Goal: Task Accomplishment & Management: Manage account settings

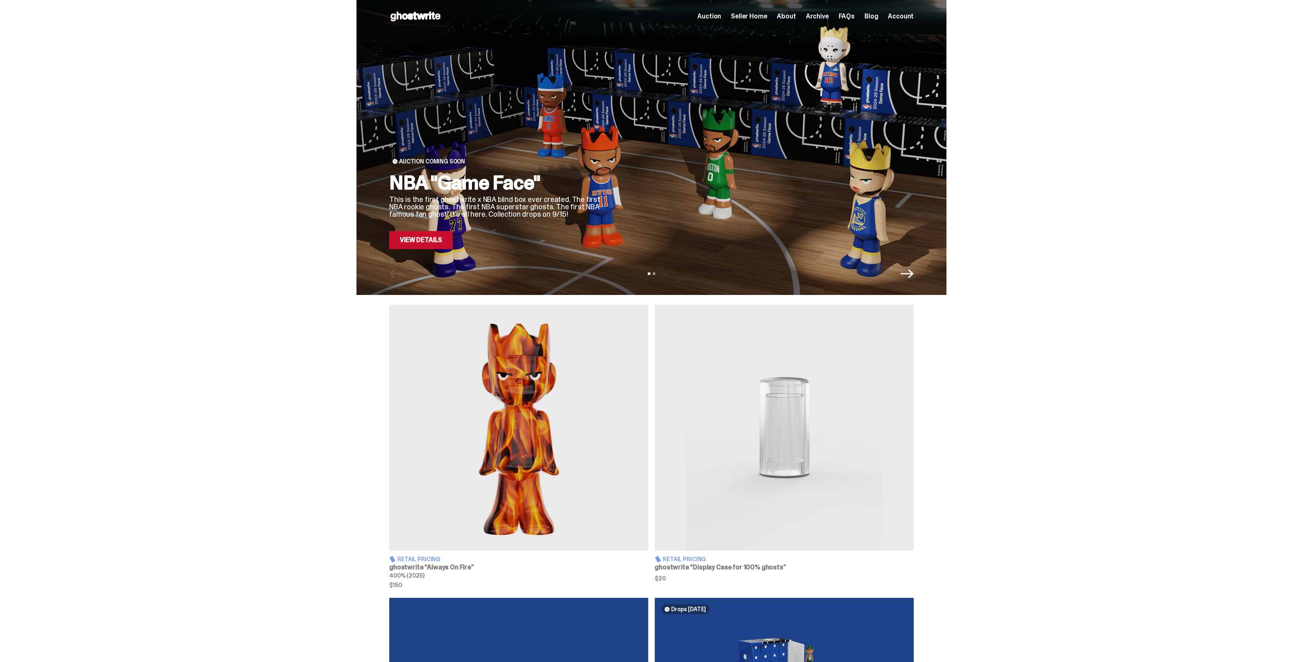
click at [754, 15] on span "Seller Home" at bounding box center [749, 16] width 36 height 7
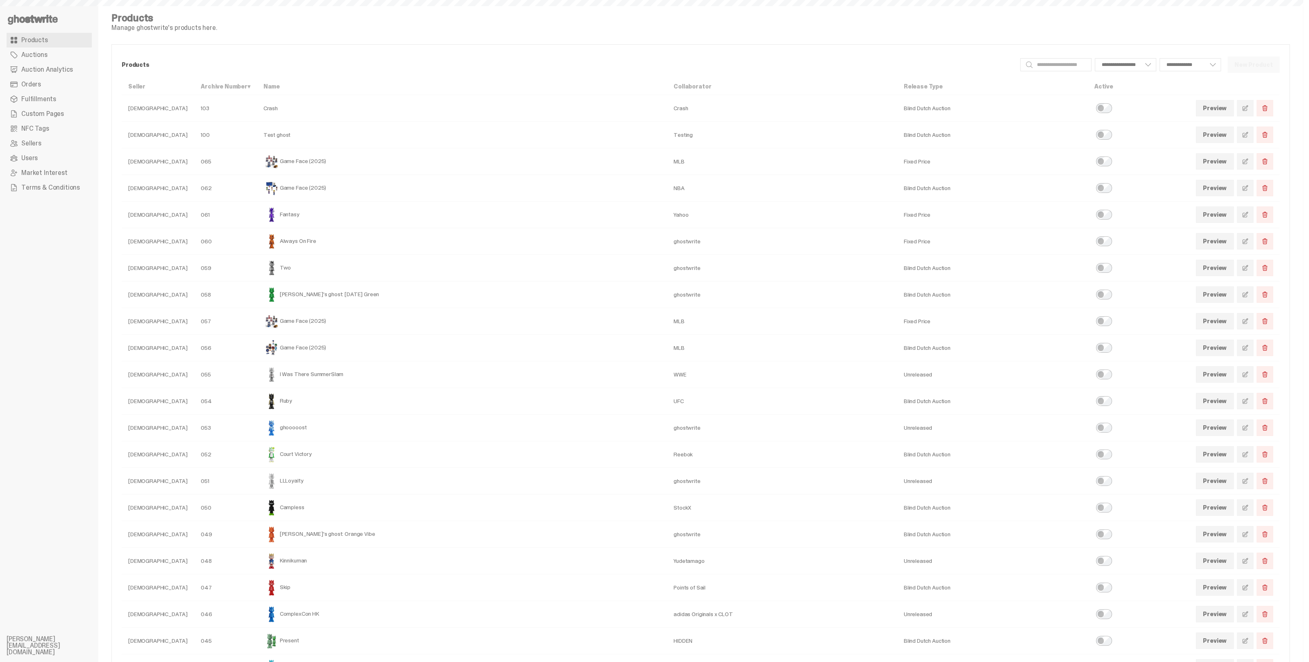
select select
click at [38, 116] on span "Custom Pages" at bounding box center [42, 114] width 43 height 7
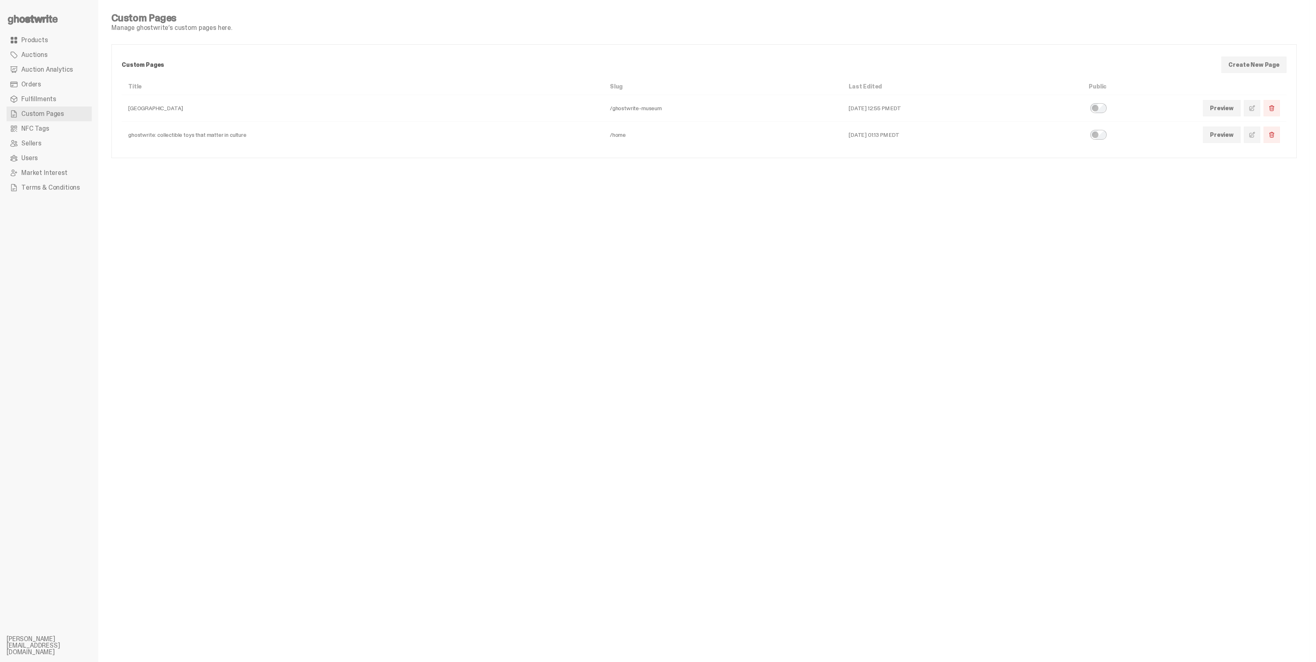
click at [1249, 132] on span at bounding box center [1252, 134] width 7 height 7
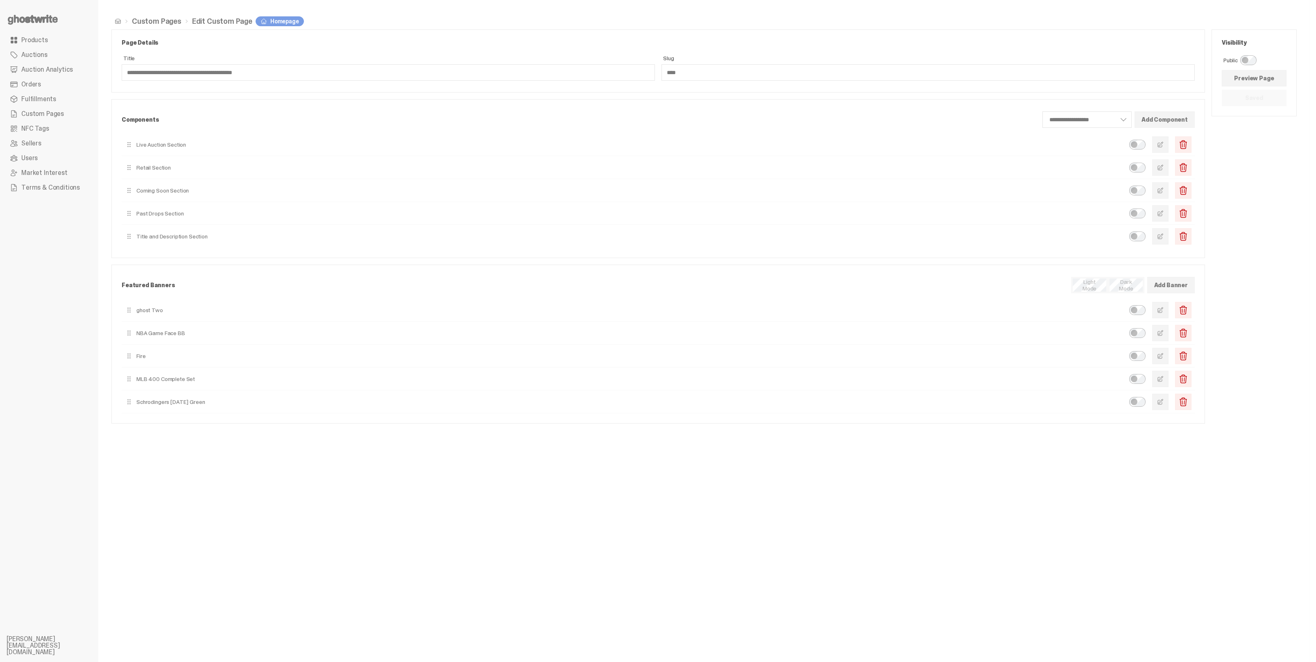
click at [1162, 333] on span "button" at bounding box center [1160, 333] width 7 height 7
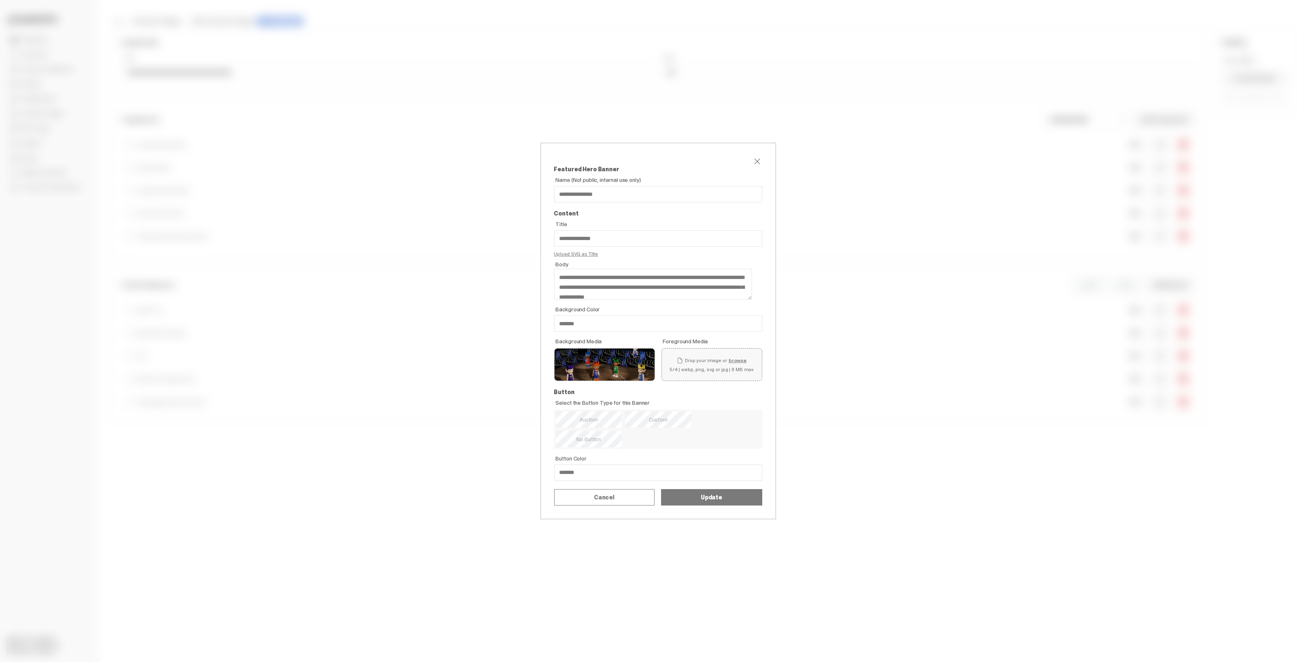
click at [0, 0] on label "Replace" at bounding box center [0, 0] width 0 height 0
click at [0, 0] on input "Replace" at bounding box center [0, 0] width 0 height 0
click at [700, 500] on button "Update" at bounding box center [711, 497] width 101 height 16
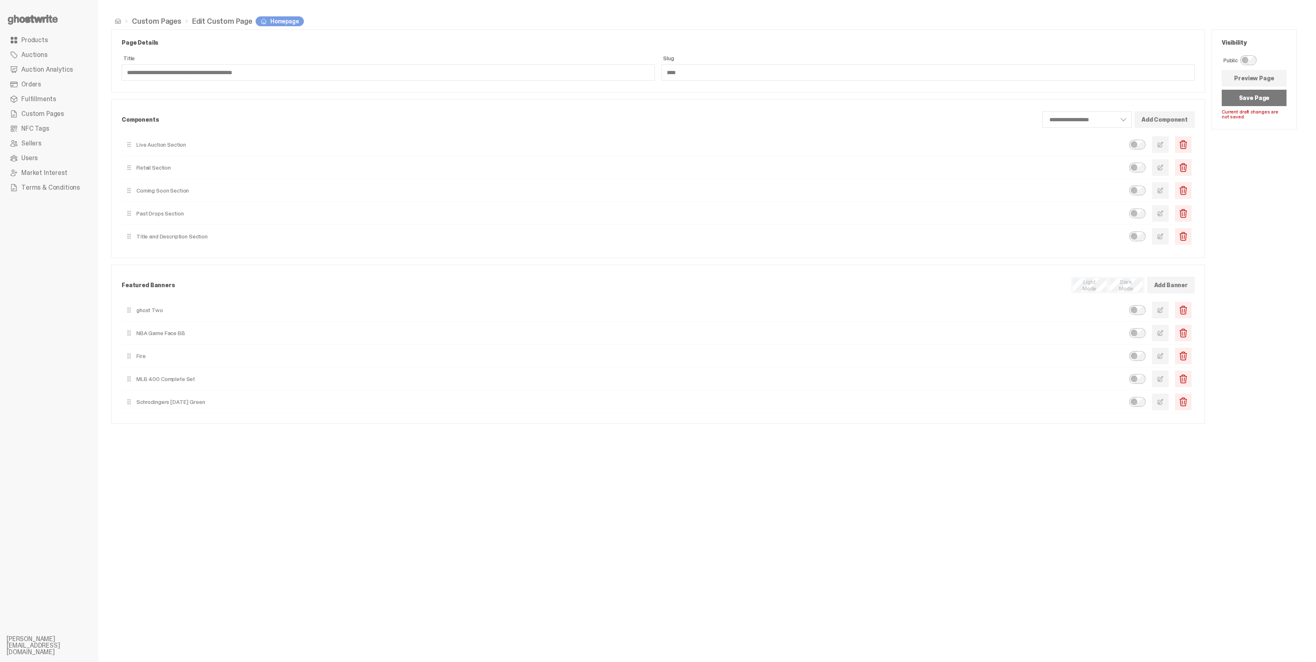
click at [1265, 94] on button "Save Page" at bounding box center [1254, 98] width 65 height 16
click at [1157, 333] on span "button" at bounding box center [1160, 333] width 7 height 7
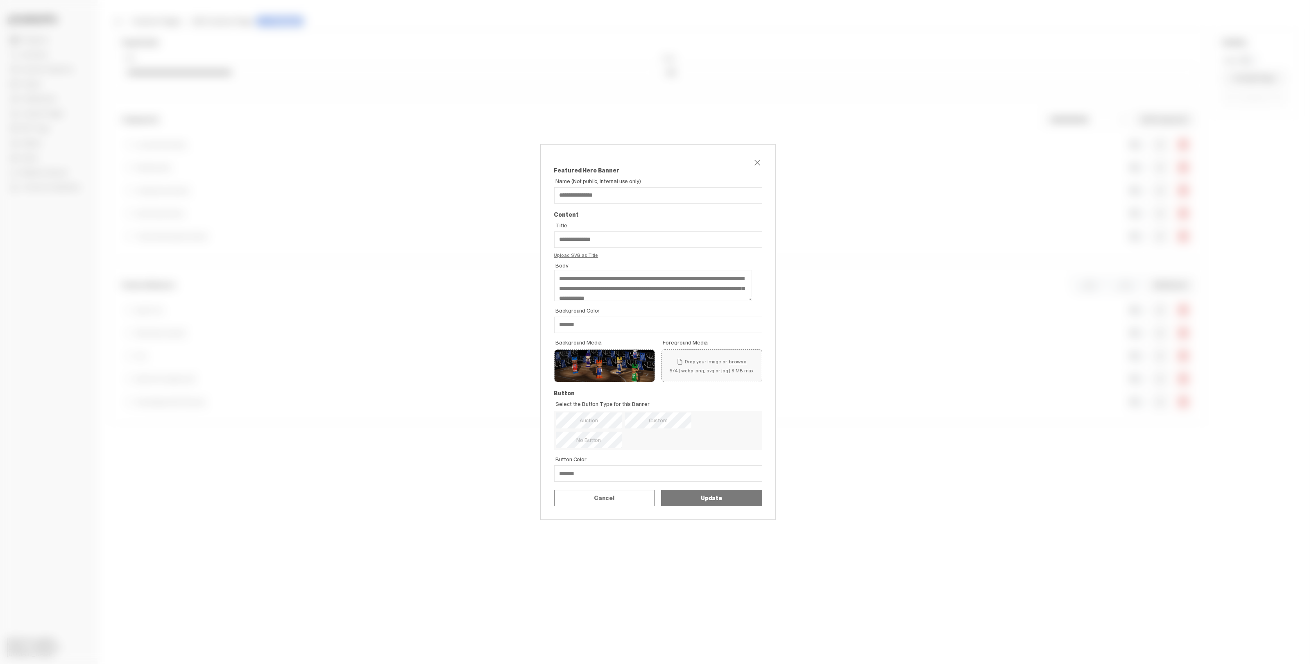
click at [0, 0] on label "Replace" at bounding box center [0, 0] width 0 height 0
click at [0, 0] on input "Replace" at bounding box center [0, 0] width 0 height 0
click at [692, 501] on button "Update" at bounding box center [711, 498] width 101 height 16
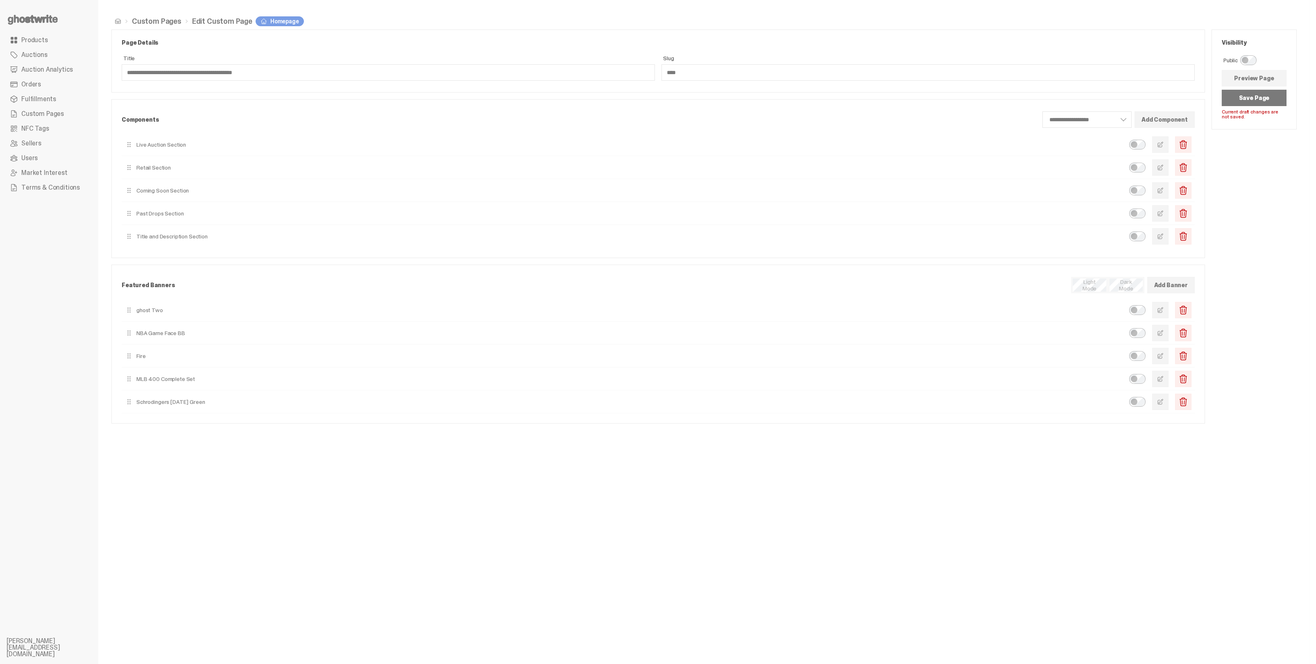
click at [1236, 97] on button "Save Page" at bounding box center [1254, 98] width 65 height 16
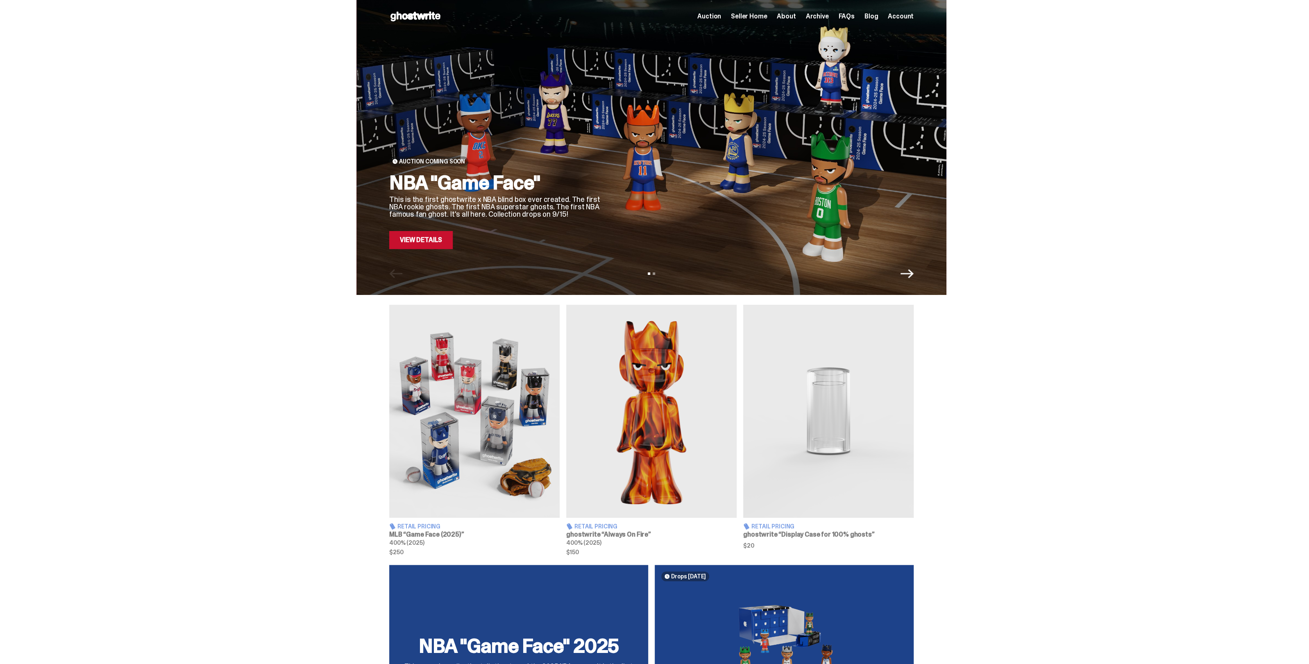
click at [525, 410] on img at bounding box center [474, 411] width 170 height 213
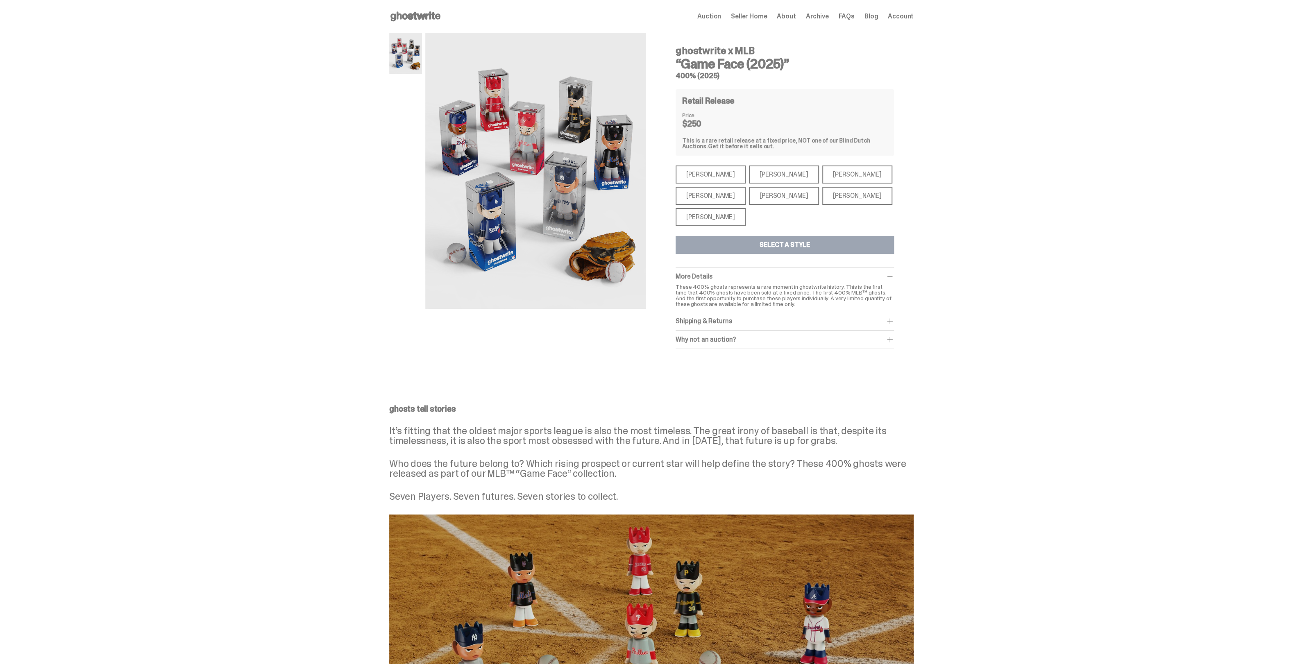
click at [712, 223] on div "Shohei Ohtani" at bounding box center [710, 217] width 70 height 18
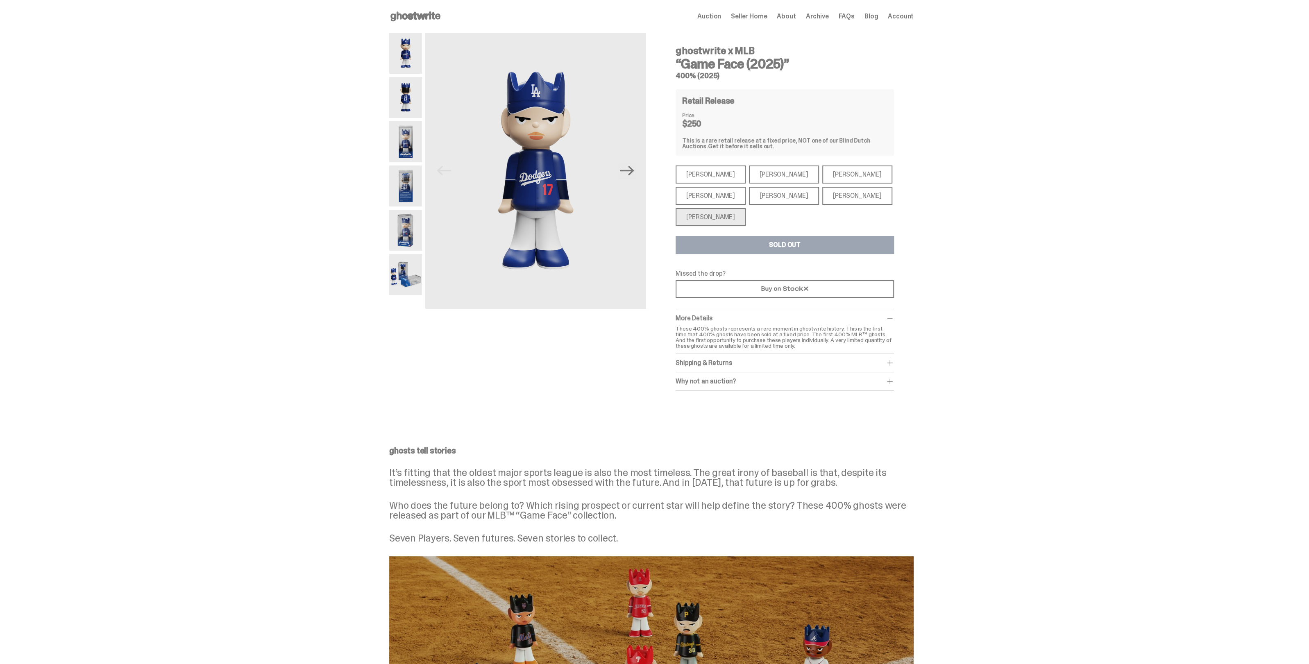
click at [709, 197] on div "Aaron Judge" at bounding box center [710, 196] width 70 height 18
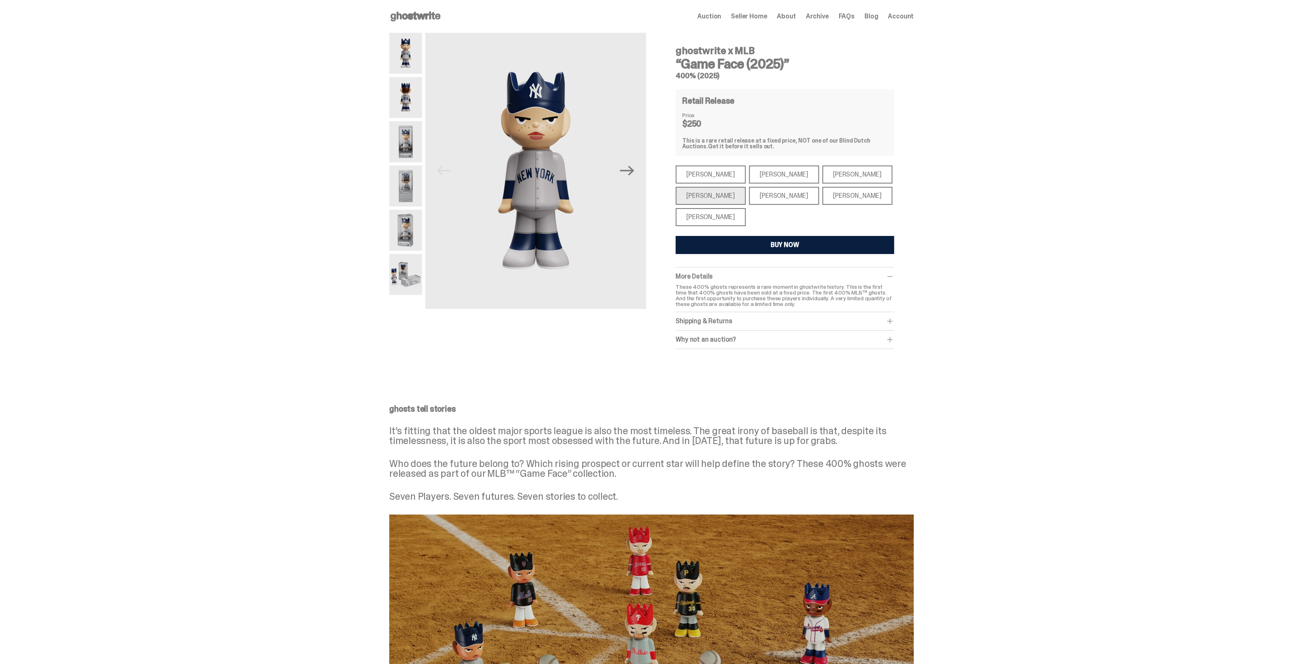
click at [710, 173] on div "Mike Trout" at bounding box center [710, 174] width 70 height 18
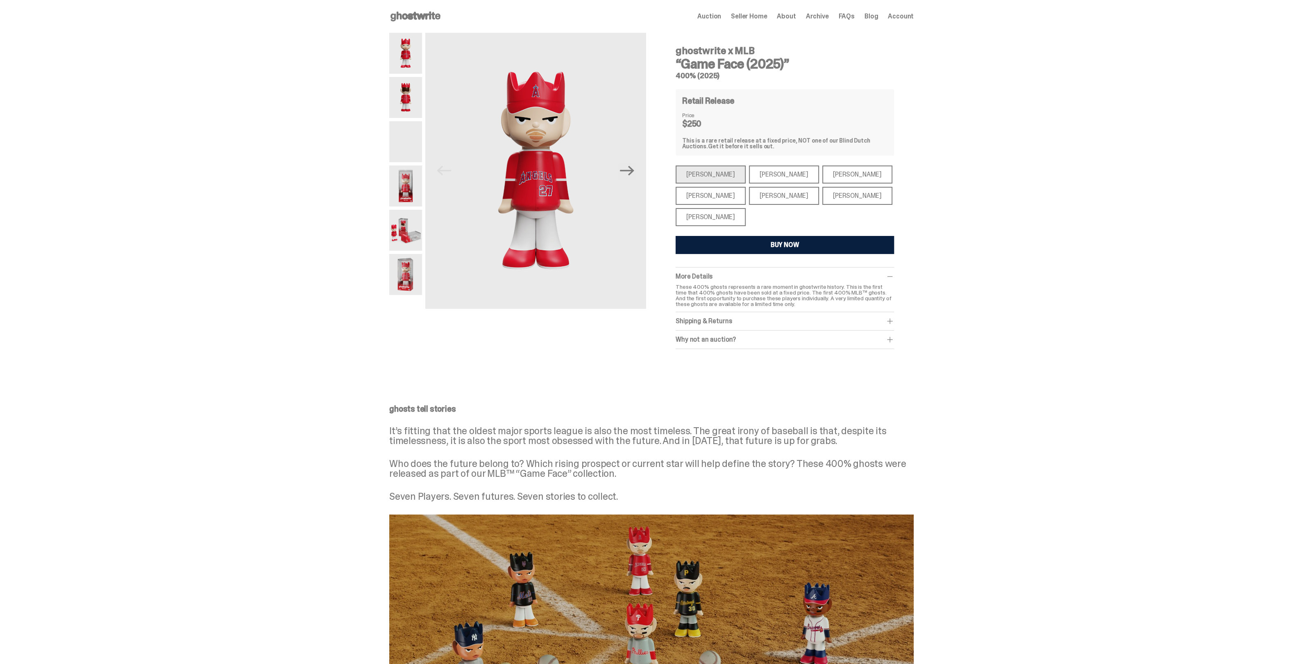
click at [755, 174] on div "Paul Skenes" at bounding box center [784, 174] width 70 height 18
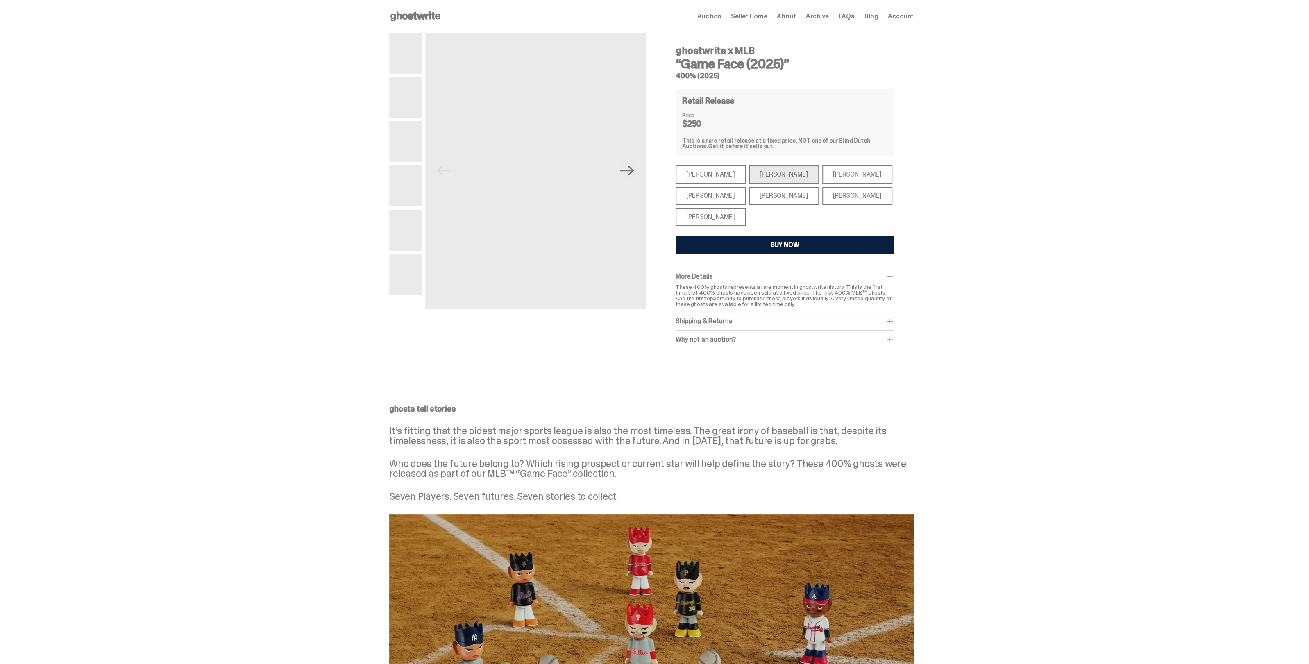
click at [765, 190] on div "Bryce Harper" at bounding box center [784, 196] width 70 height 18
click at [822, 190] on div "Juan Soto" at bounding box center [857, 196] width 70 height 18
click at [822, 174] on div "Ronald Acuña Jr." at bounding box center [857, 174] width 70 height 18
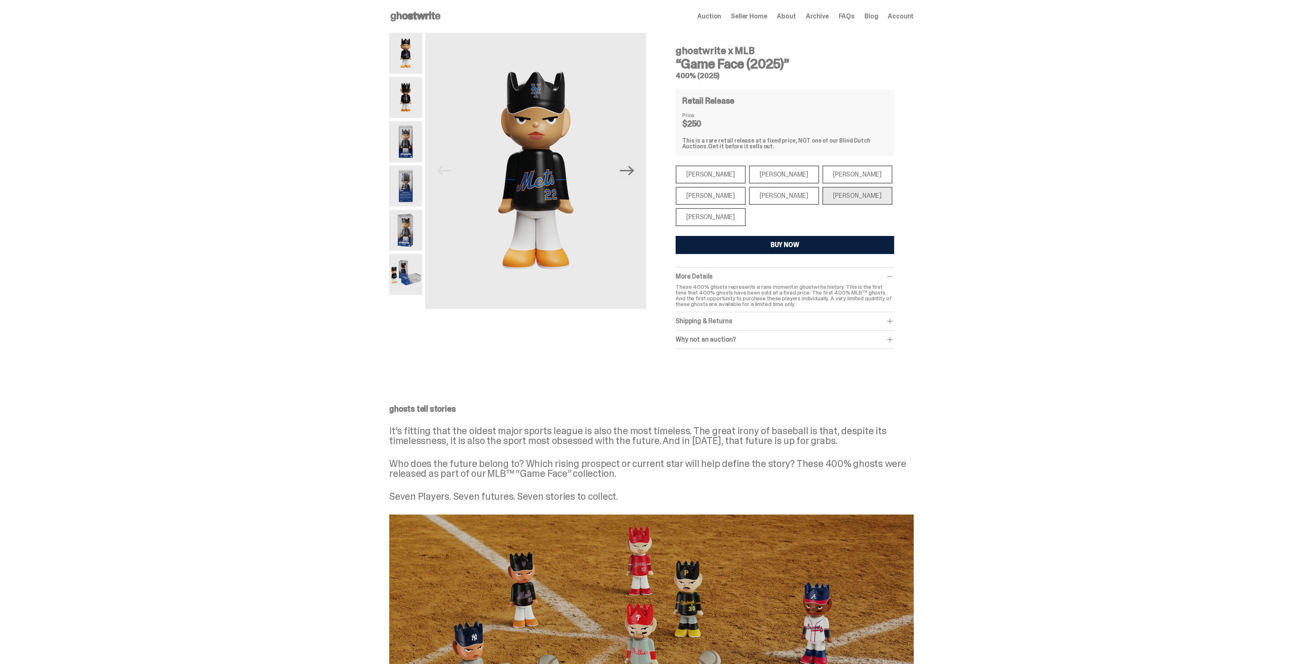
click at [709, 216] on div "Shohei Ohtani" at bounding box center [710, 217] width 70 height 18
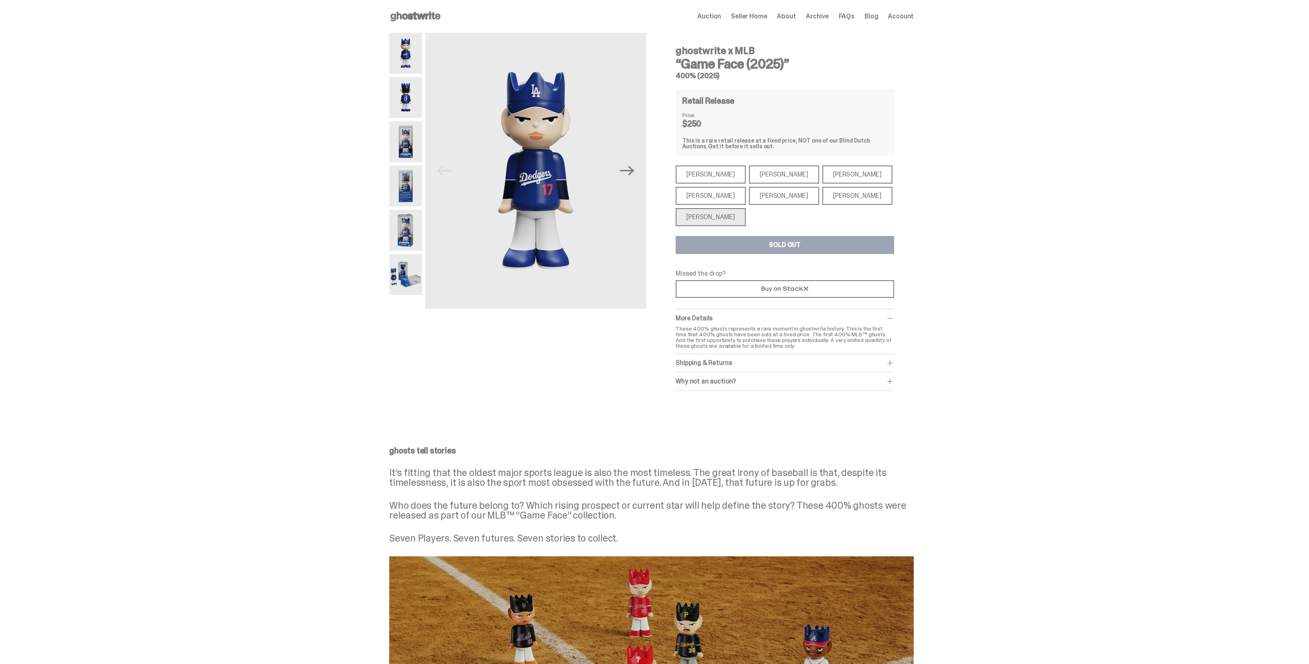
click at [715, 194] on div "Aaron Judge" at bounding box center [710, 196] width 70 height 18
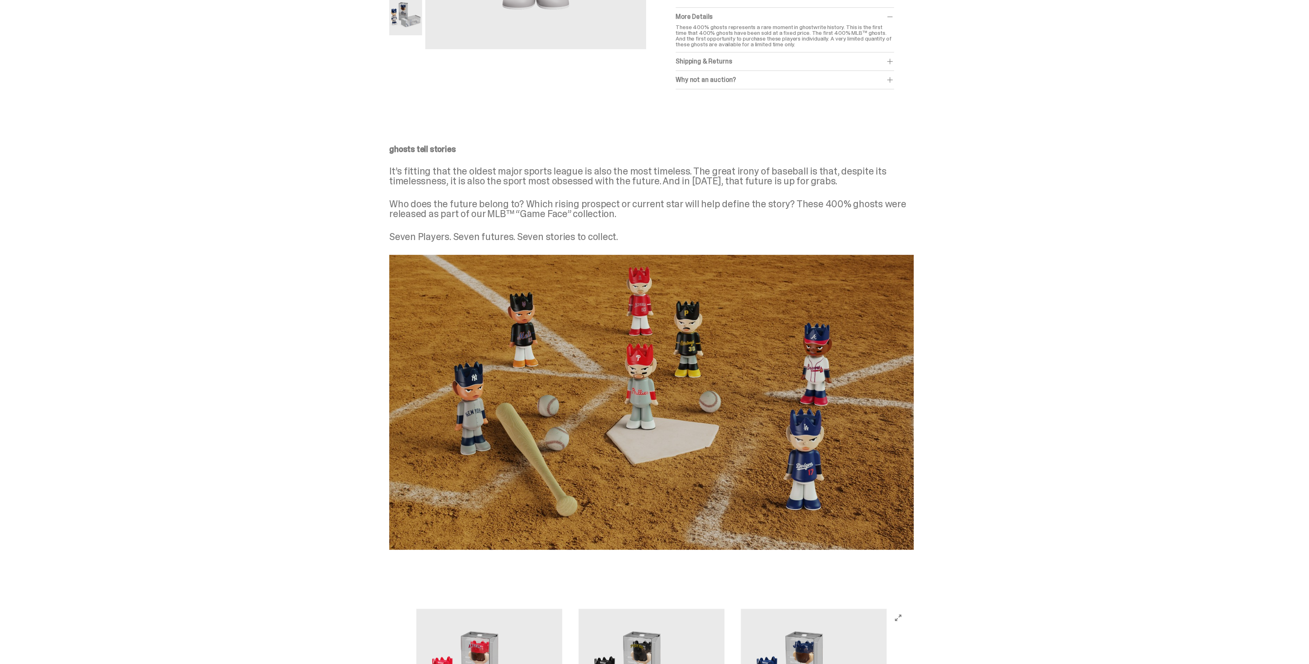
scroll to position [256, 0]
